Goal: Information Seeking & Learning: Check status

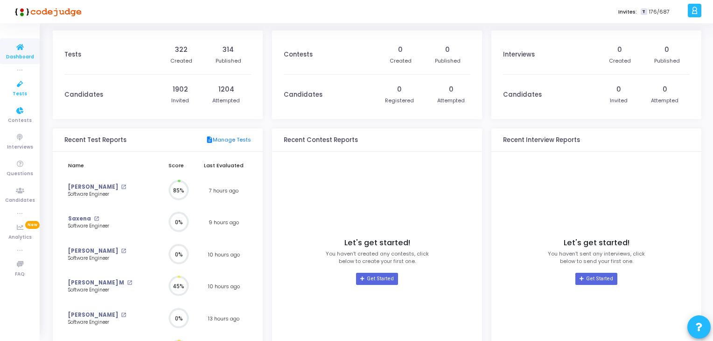
drag, startPoint x: 0, startPoint y: 0, endPoint x: 16, endPoint y: 92, distance: 93.7
click at [16, 92] on span "Tests" at bounding box center [20, 94] width 14 height 8
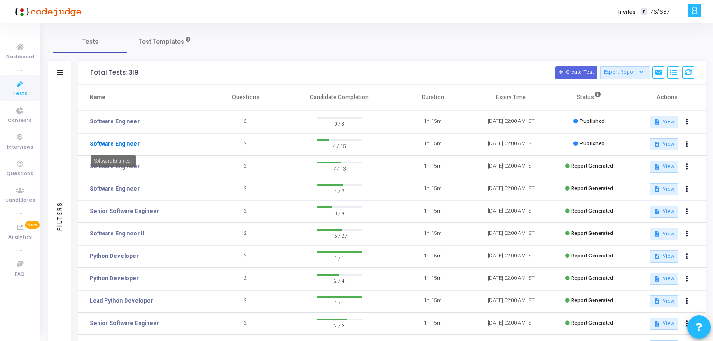
click at [128, 141] on link "Software Engineer" at bounding box center [115, 143] width 50 height 8
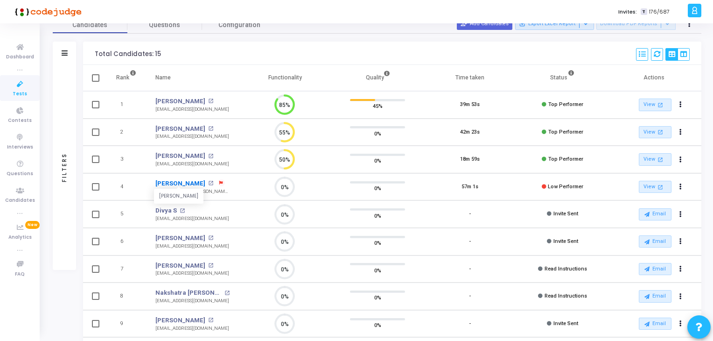
click at [165, 181] on link "[PERSON_NAME]" at bounding box center [180, 183] width 50 height 9
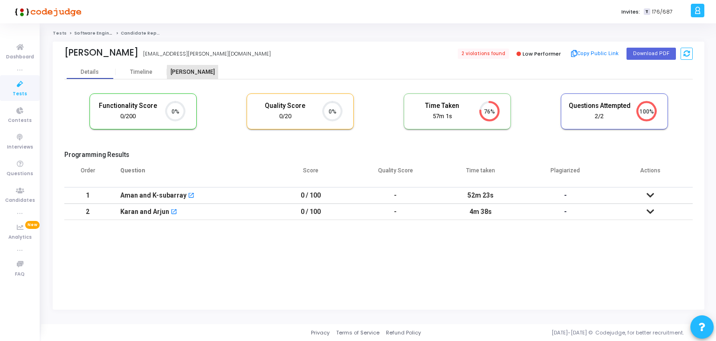
click at [197, 75] on div "Proctor" at bounding box center [192, 72] width 51 height 7
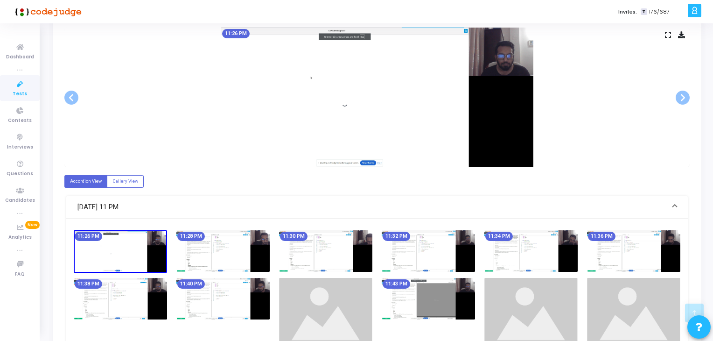
click at [431, 250] on img at bounding box center [428, 251] width 93 height 42
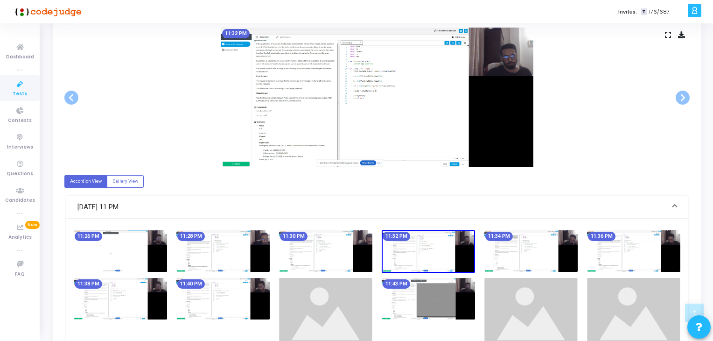
click at [512, 245] on img at bounding box center [530, 251] width 93 height 42
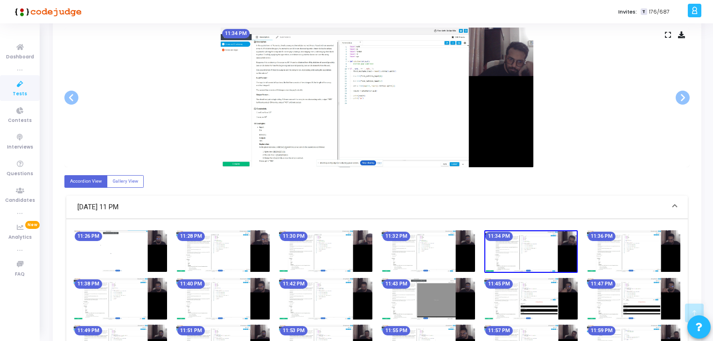
click at [15, 88] on icon at bounding box center [20, 84] width 20 height 12
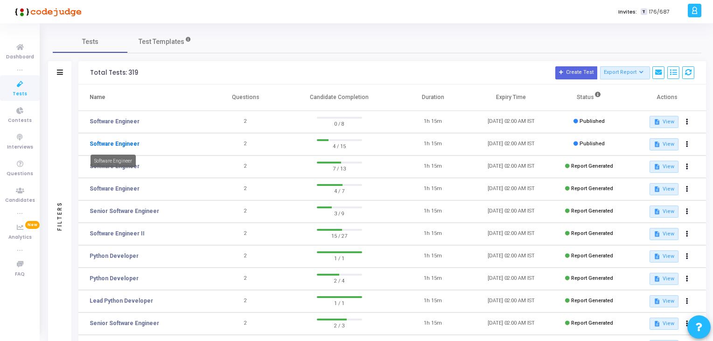
click at [134, 143] on link "Software Engineer" at bounding box center [115, 143] width 50 height 8
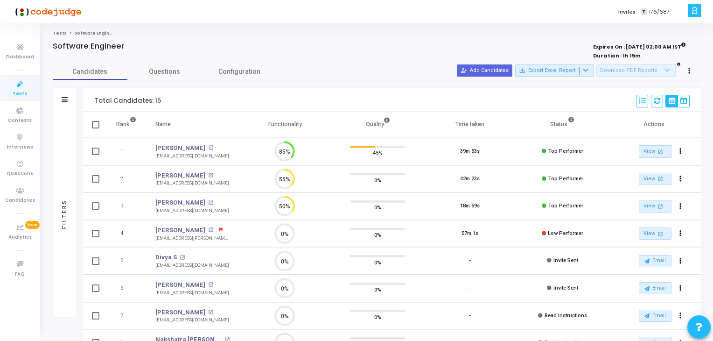
scroll to position [19, 24]
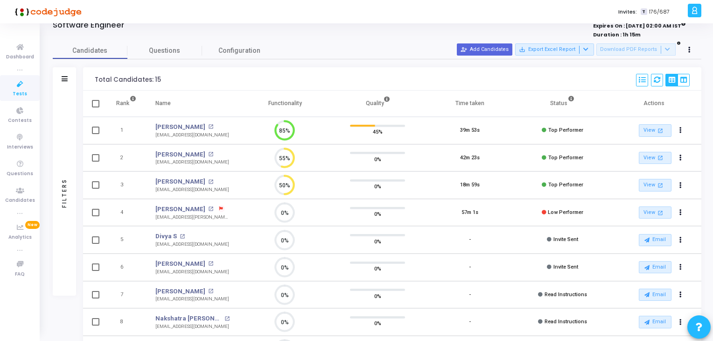
click at [16, 92] on span "Tests" at bounding box center [20, 94] width 14 height 8
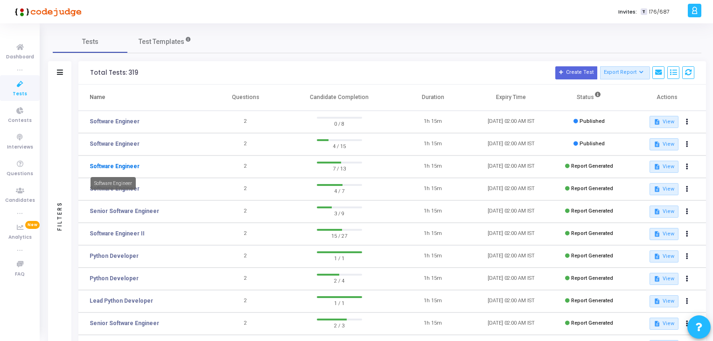
click at [133, 167] on link "Software Engineer" at bounding box center [115, 166] width 50 height 8
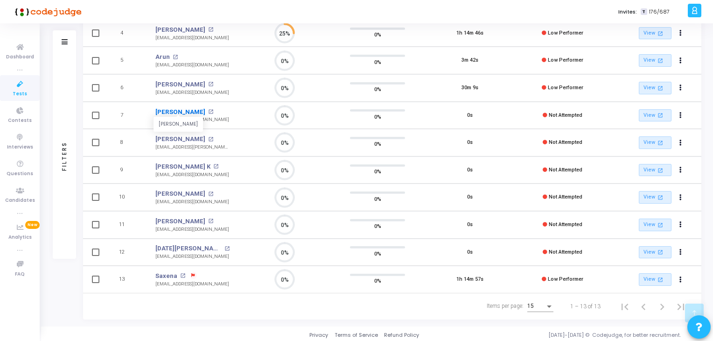
drag, startPoint x: 151, startPoint y: 109, endPoint x: 198, endPoint y: 109, distance: 47.1
click at [198, 109] on td "Shubham Singh Shubham Singh open_in_new shubh.message@gmail.com" at bounding box center [192, 116] width 93 height 28
copy link "Shubham Singh"
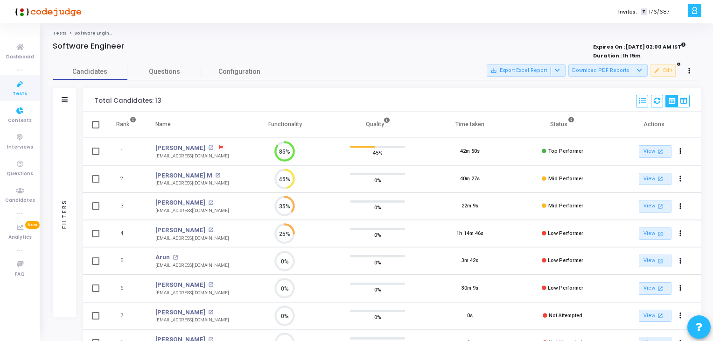
click at [19, 69] on icon at bounding box center [19, 69] width 5 height 5
click at [19, 55] on span "Dashboard" at bounding box center [20, 57] width 28 height 8
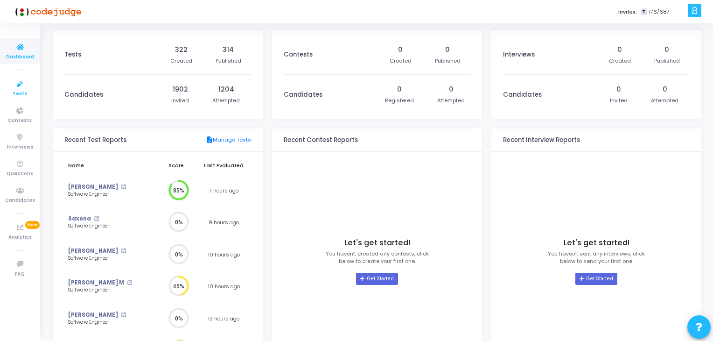
click at [23, 84] on icon at bounding box center [20, 84] width 20 height 12
